Goal: Check status: Check status

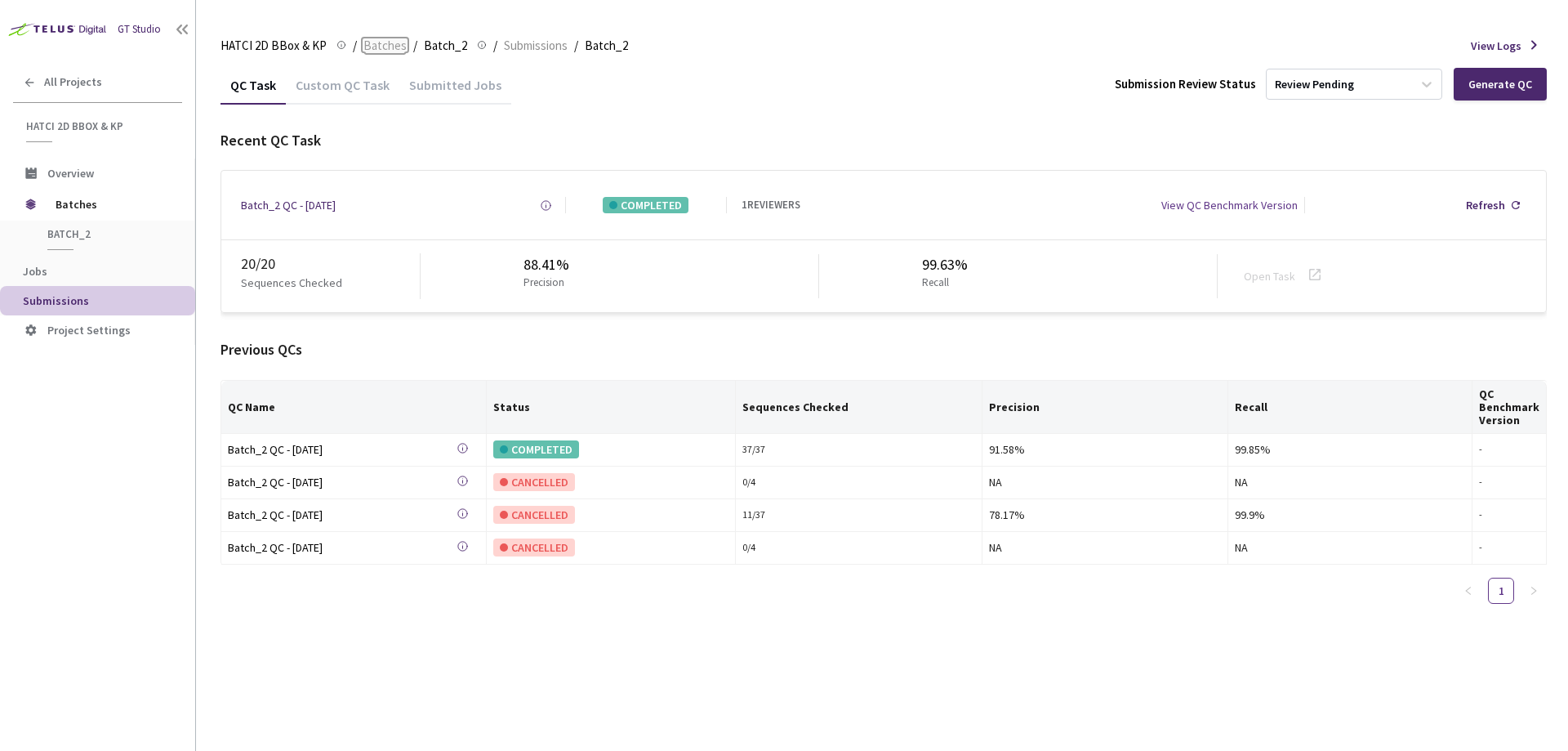
click at [381, 47] on span "Batches" at bounding box center [385, 46] width 44 height 20
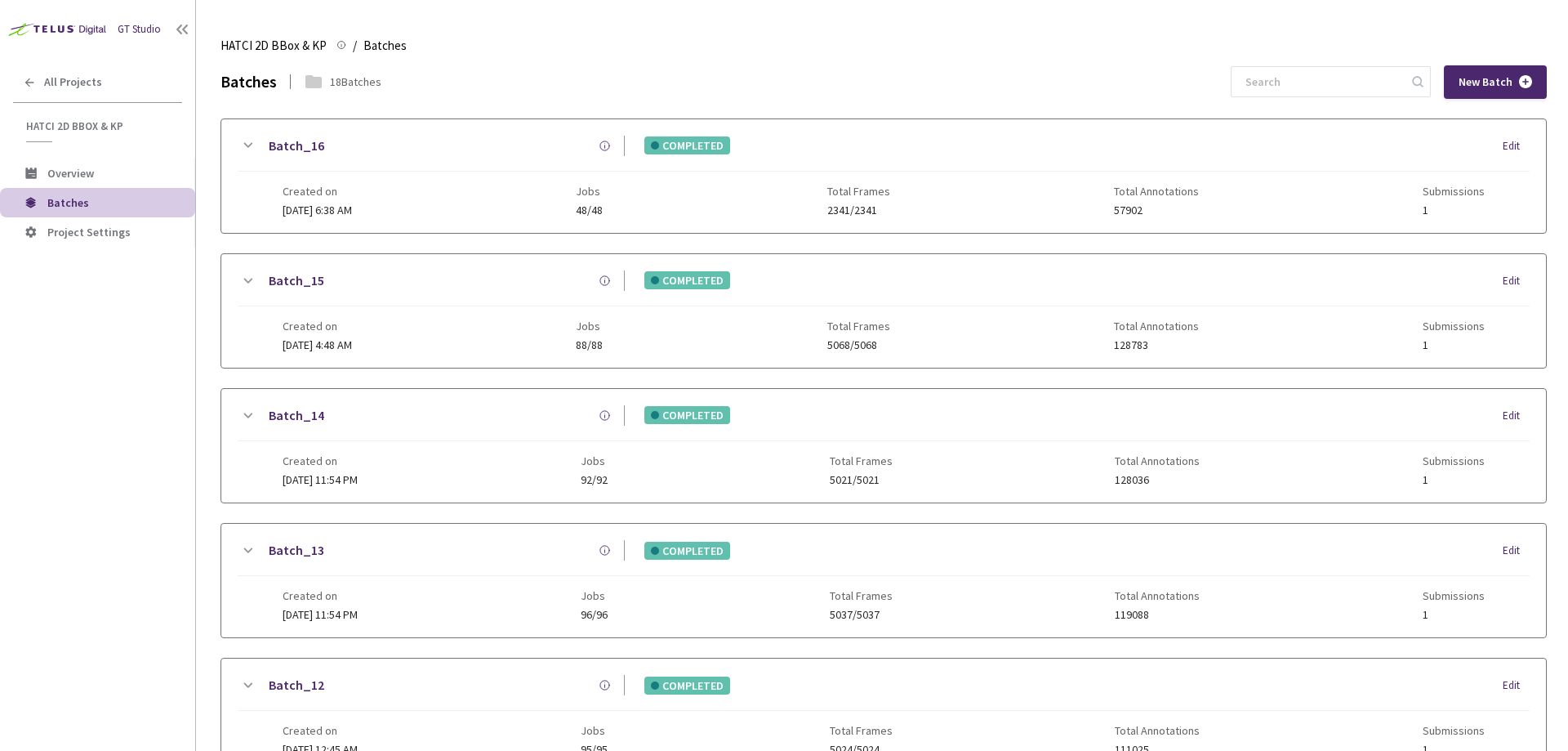
scroll to position [81, 0]
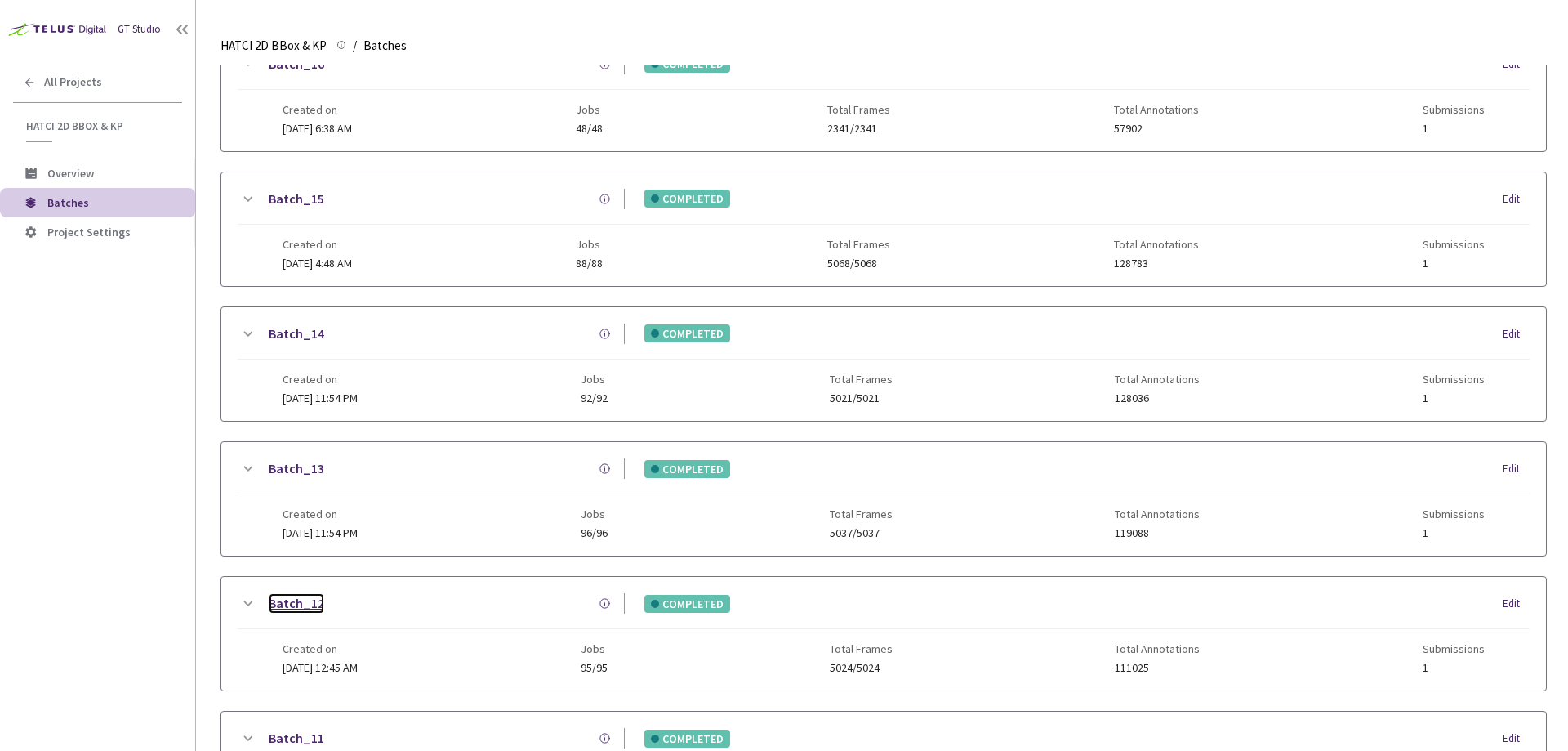
click at [288, 602] on link "Batch_12" at bounding box center [297, 603] width 56 height 21
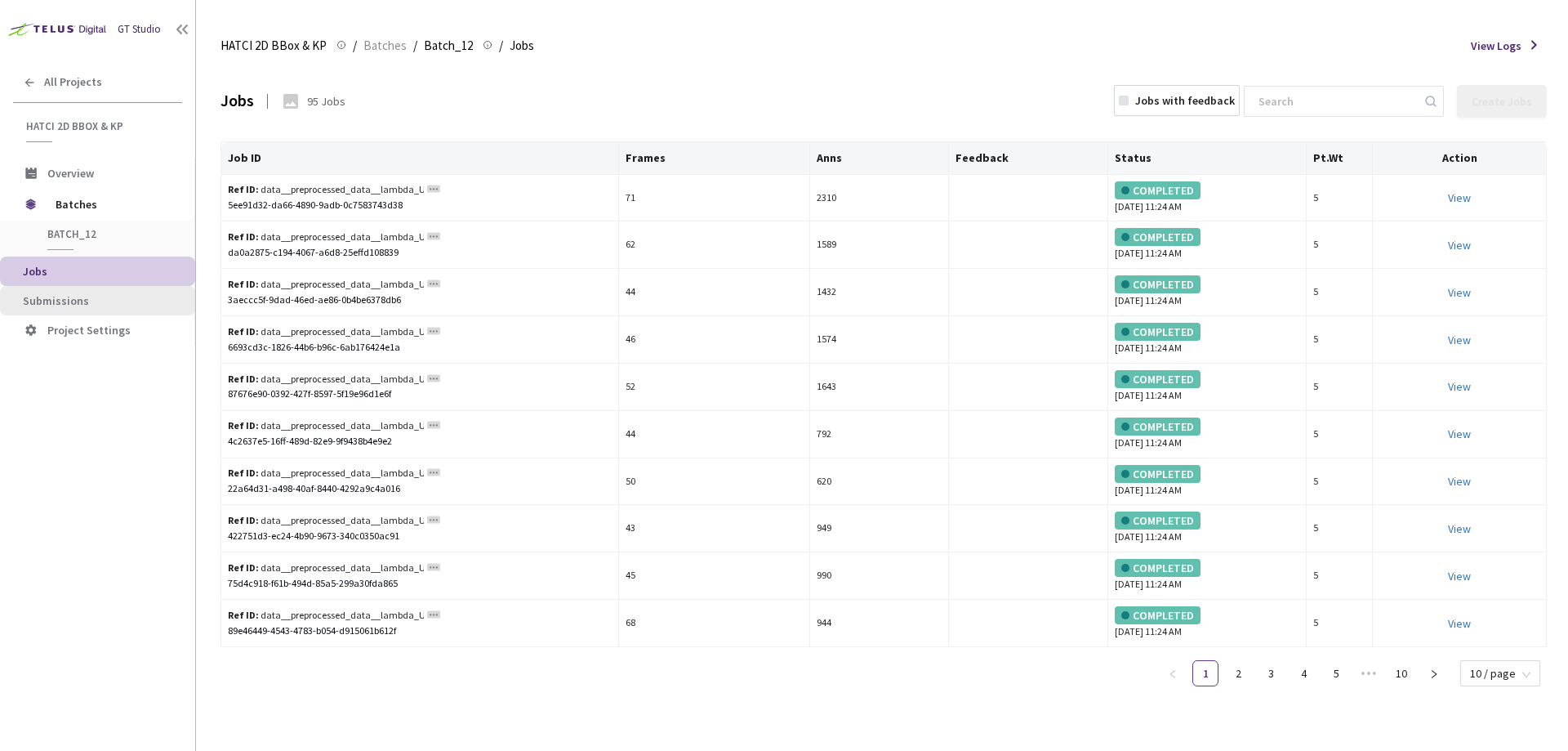
click at [80, 301] on span "Submissions" at bounding box center [56, 301] width 66 height 15
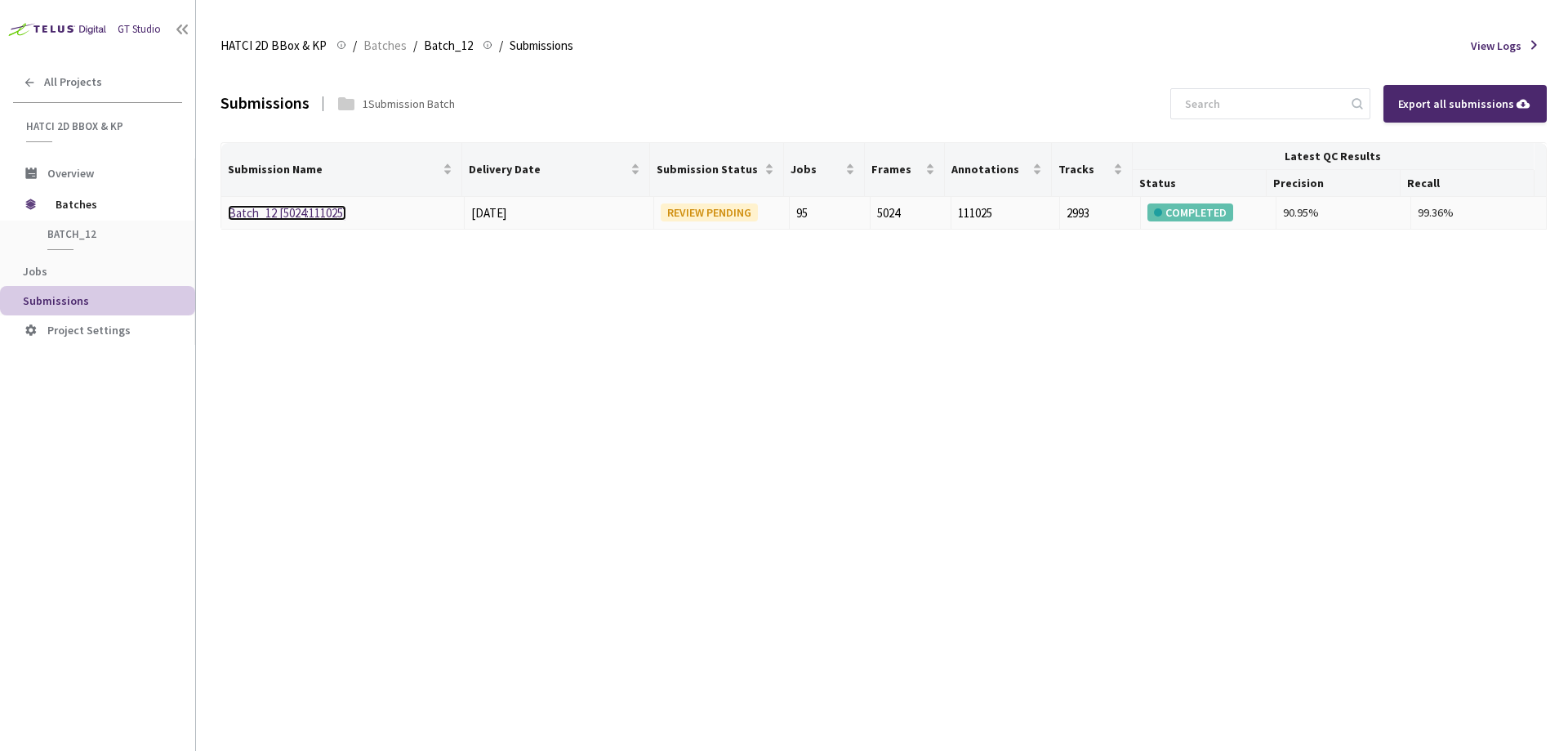
click at [307, 214] on link "Batch_12 [5024:111025]" at bounding box center [287, 213] width 118 height 16
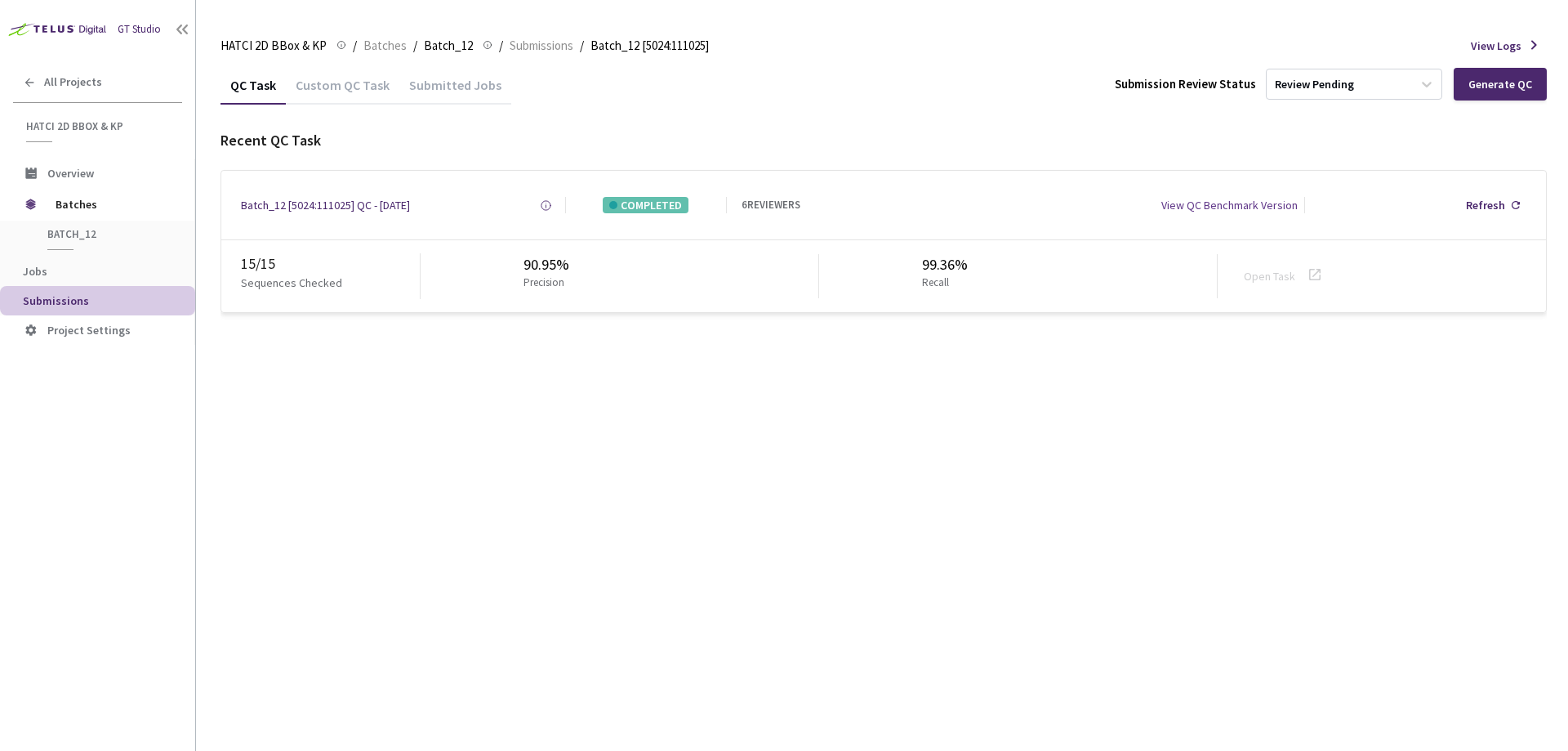
click at [354, 90] on div "Custom QC Task" at bounding box center [342, 90] width 113 height 28
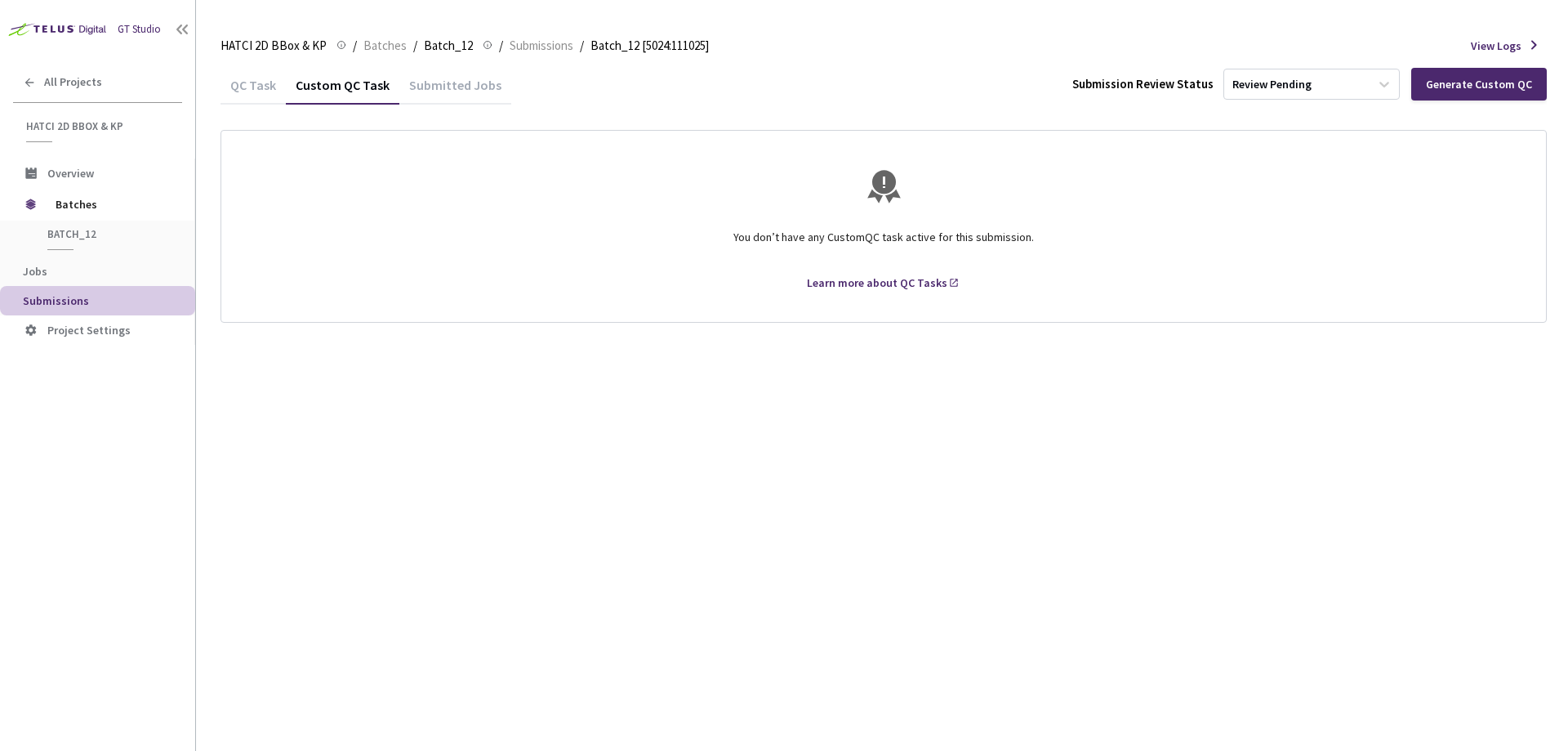
click at [467, 89] on div "Submitted Jobs" at bounding box center [455, 90] width 112 height 28
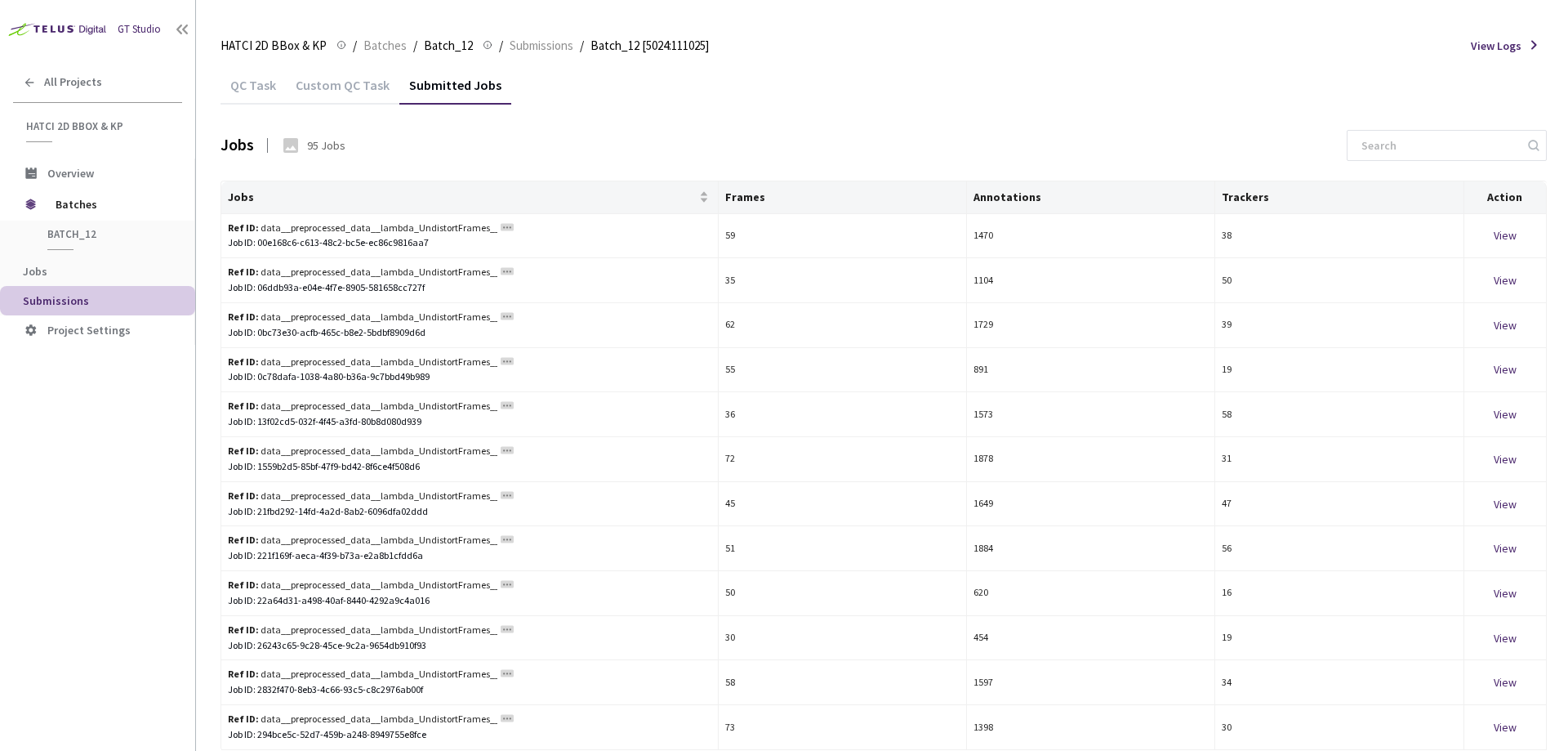
click at [268, 87] on div "QC Task" at bounding box center [253, 90] width 65 height 28
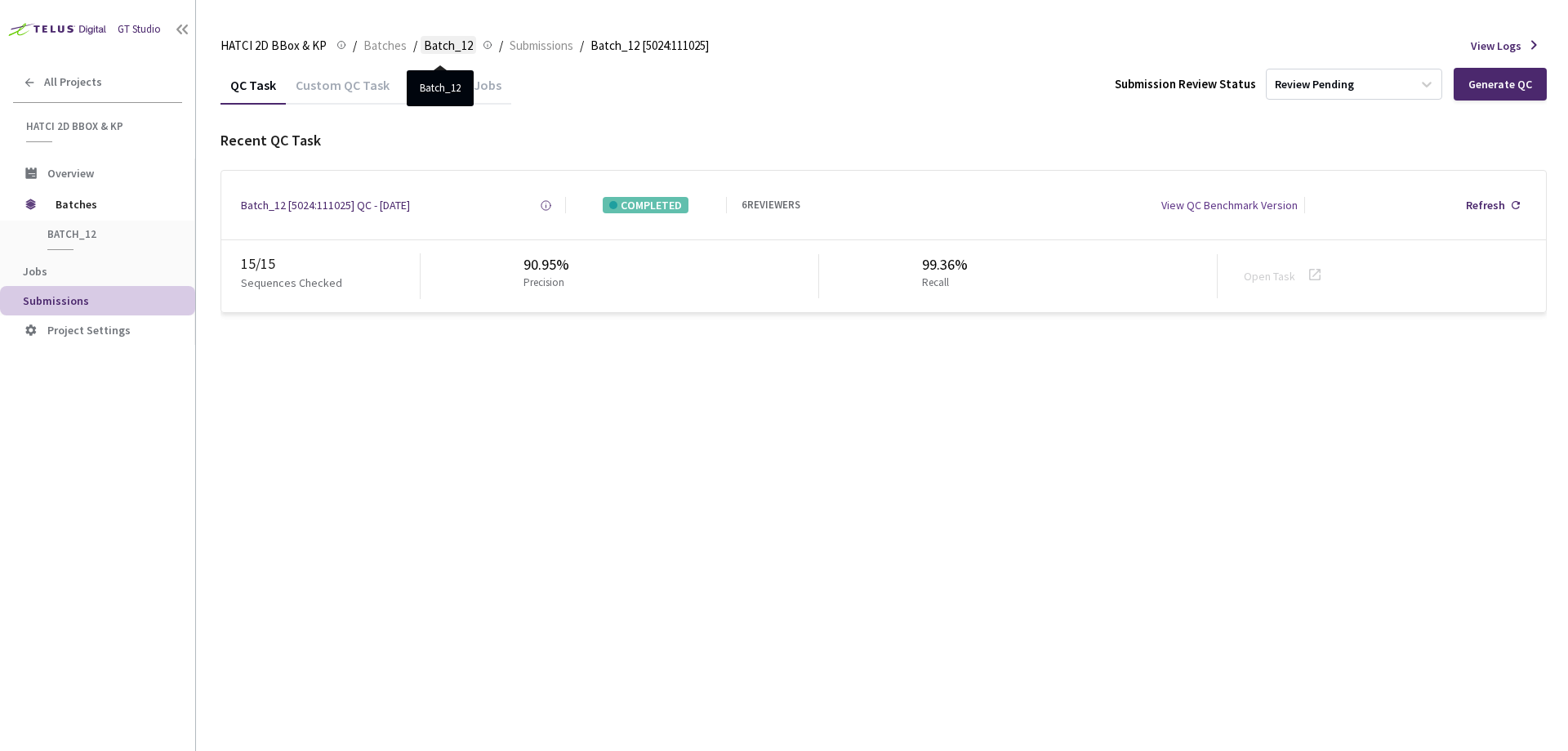
click at [450, 44] on span "Batch_12" at bounding box center [447, 46] width 49 height 20
click at [427, 50] on span "Batch_12" at bounding box center [447, 46] width 49 height 20
click at [1197, 206] on div "View QC Benchmark Version" at bounding box center [1230, 204] width 137 height 16
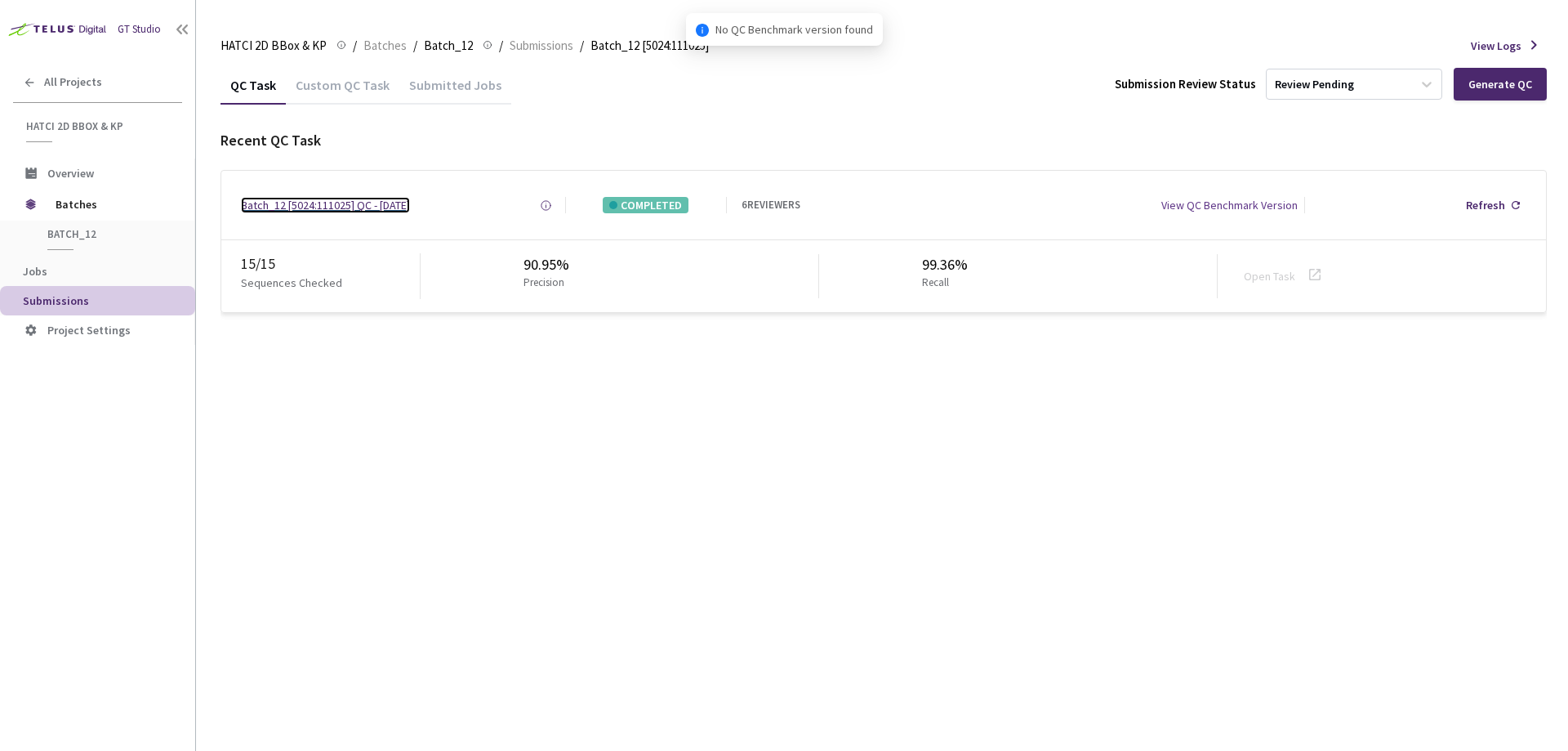
click at [395, 201] on div "Batch_12 [5024:111025] QC - [DATE]" at bounding box center [325, 204] width 169 height 16
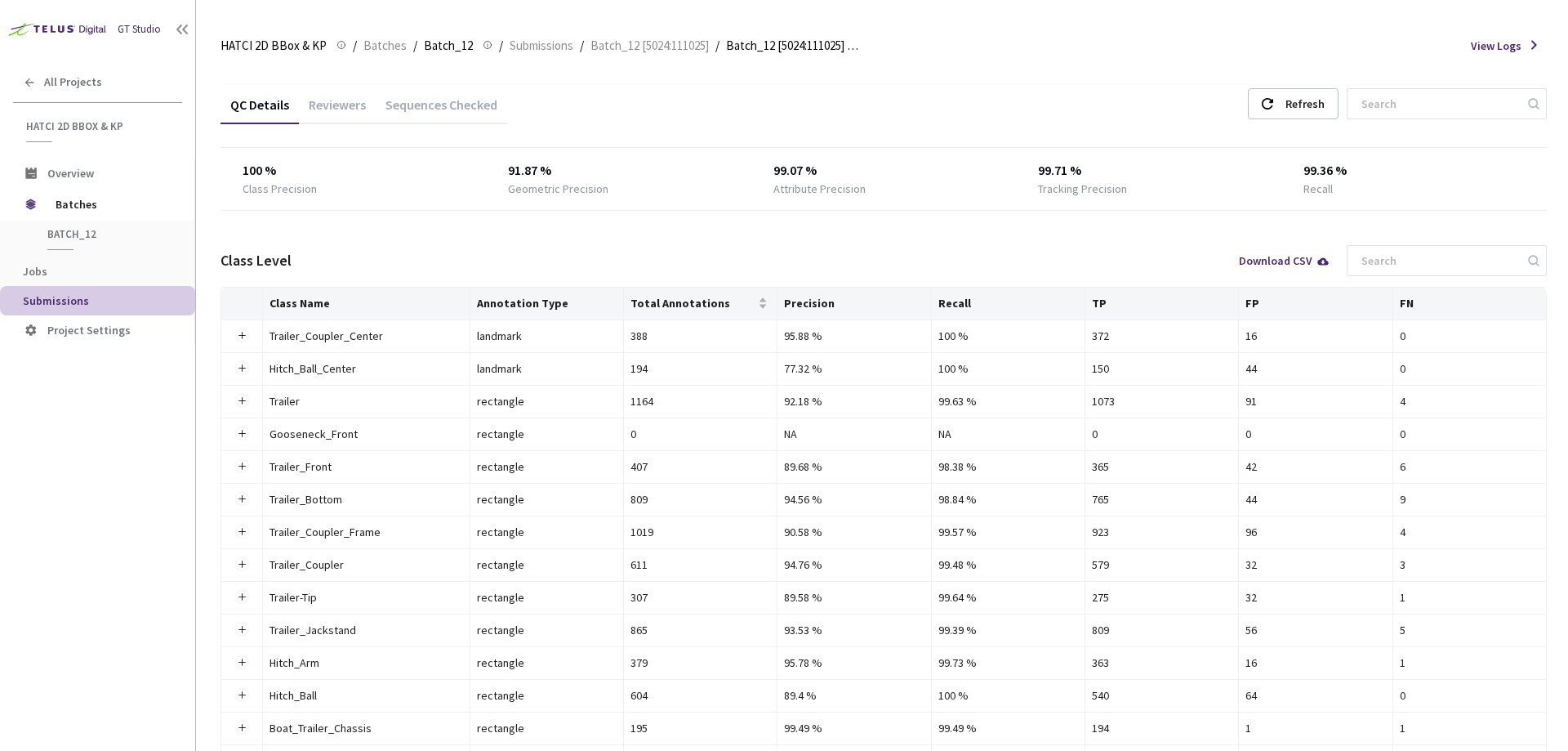
click at [349, 105] on div "Reviewers" at bounding box center [336, 110] width 76 height 28
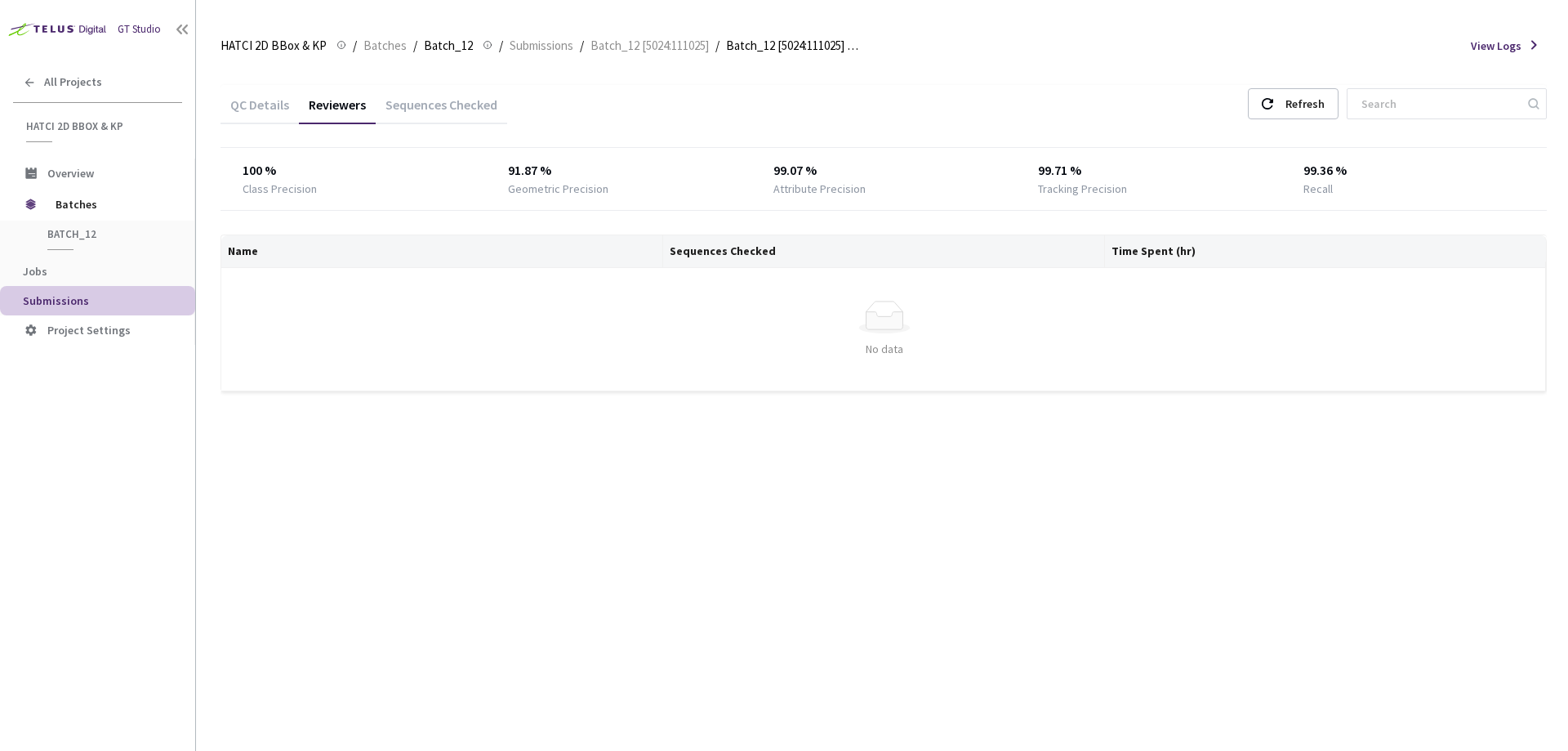
click at [443, 105] on div "Sequences Checked" at bounding box center [441, 110] width 132 height 28
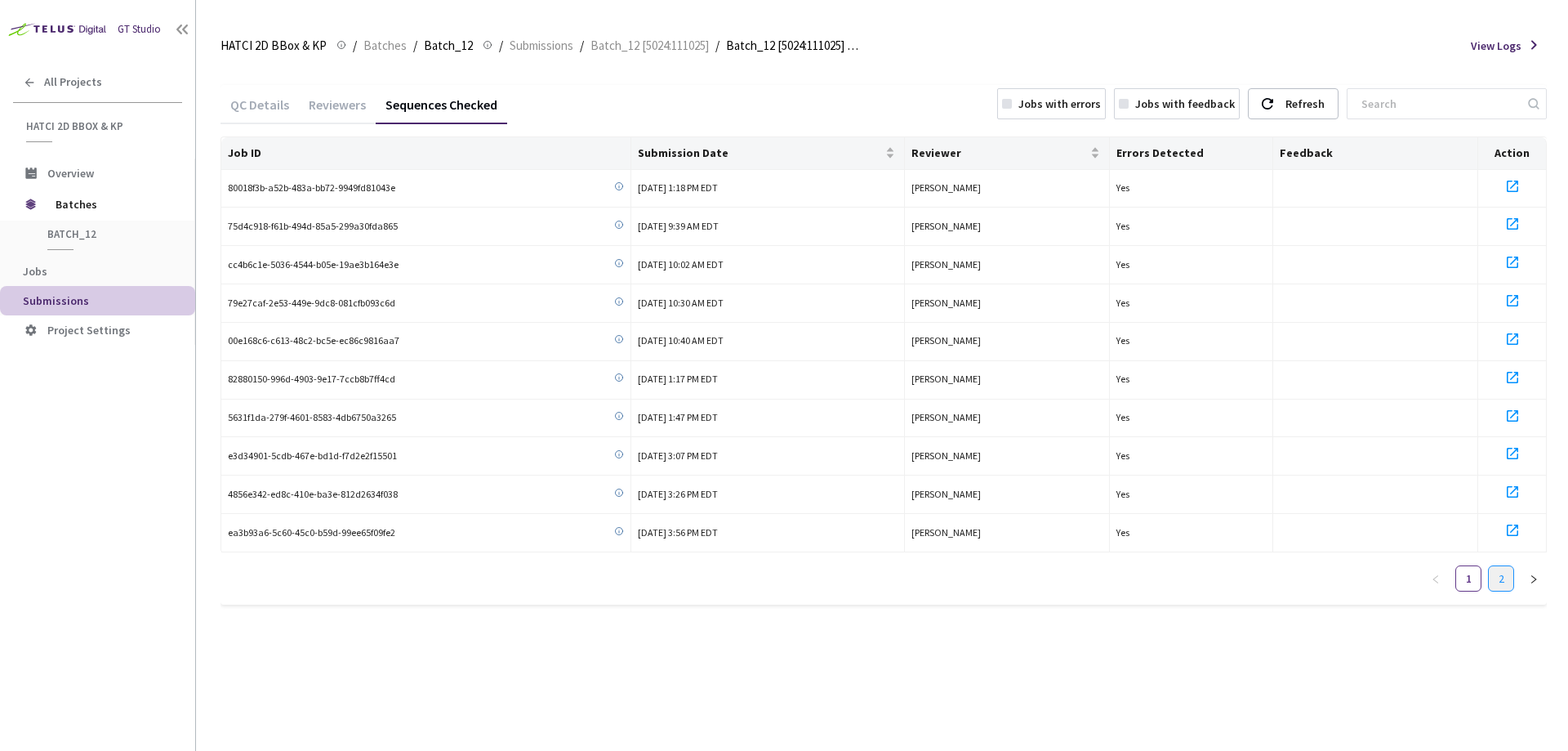
click at [1497, 579] on link "2" at bounding box center [1501, 578] width 25 height 25
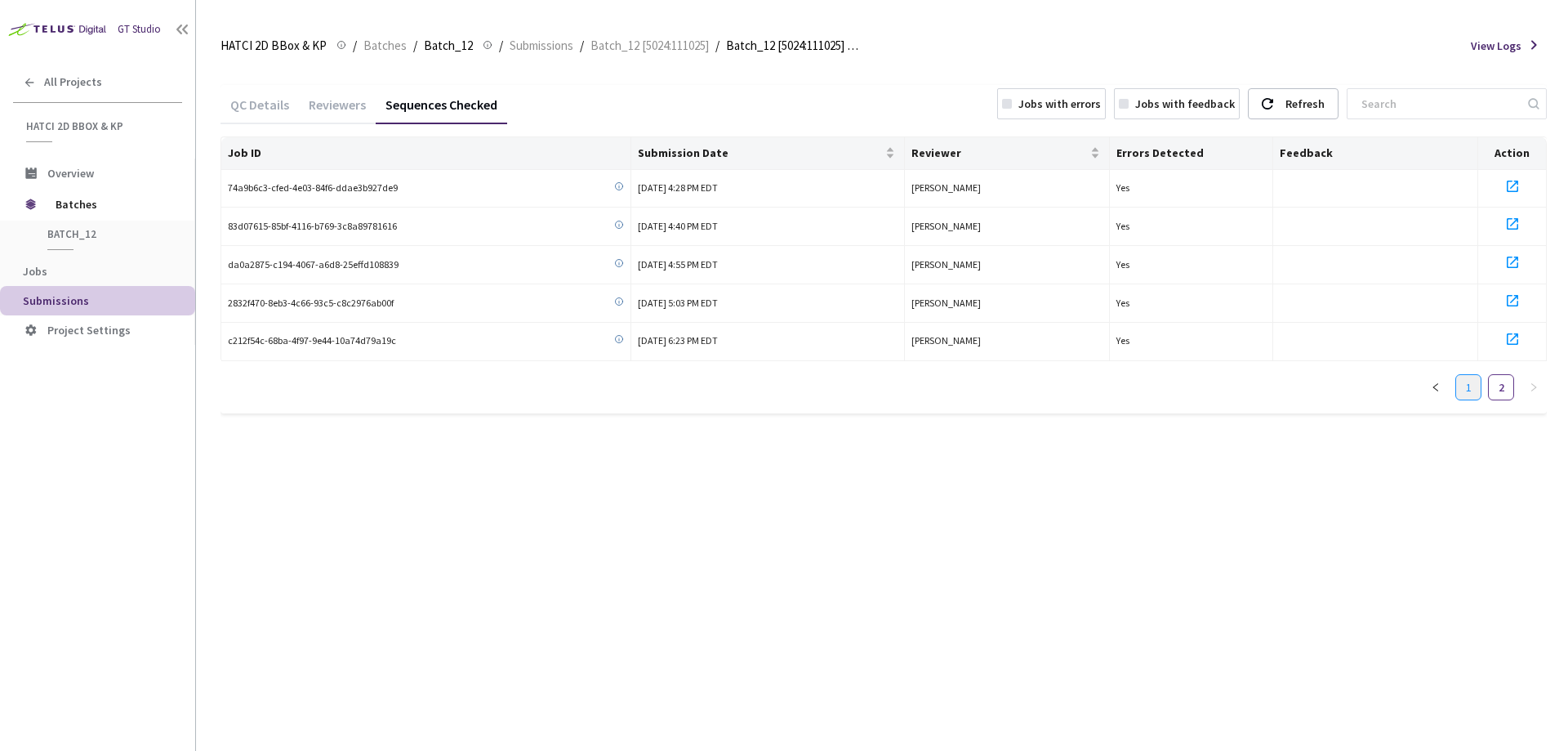
click at [1474, 390] on link "1" at bounding box center [1468, 387] width 25 height 25
